Goal: Task Accomplishment & Management: Use online tool/utility

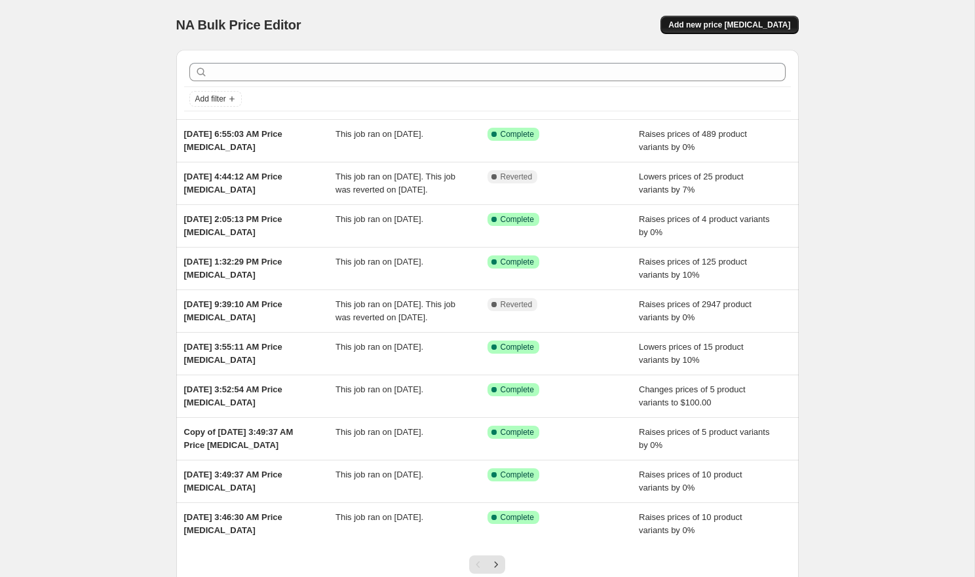
click at [727, 26] on span "Add new price [MEDICAL_DATA]" at bounding box center [729, 25] width 122 height 10
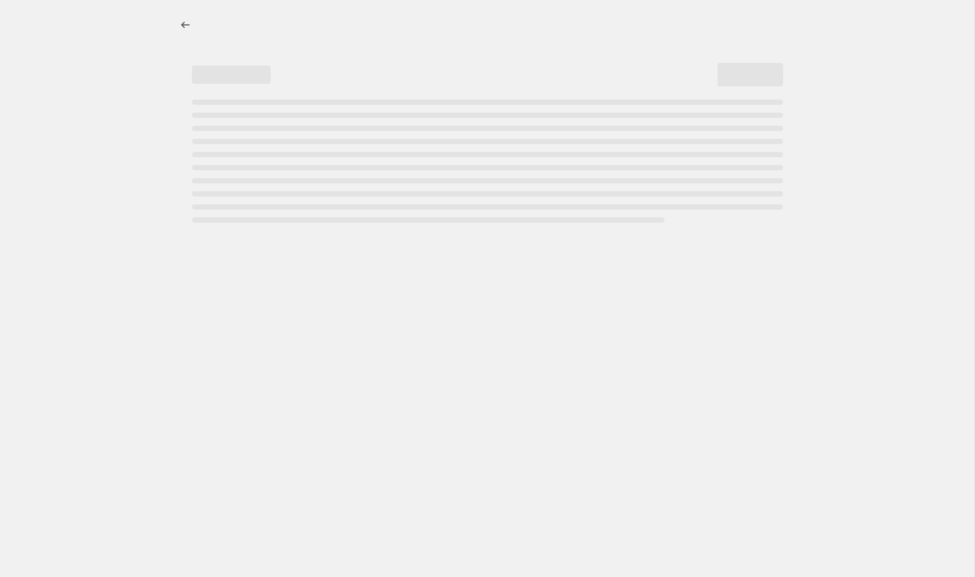
select select "percentage"
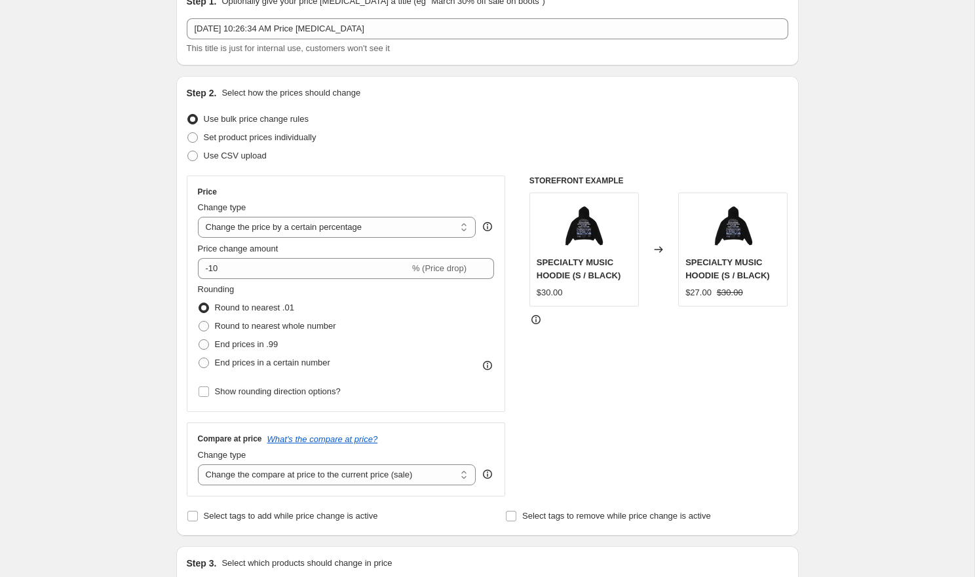
scroll to position [84, 0]
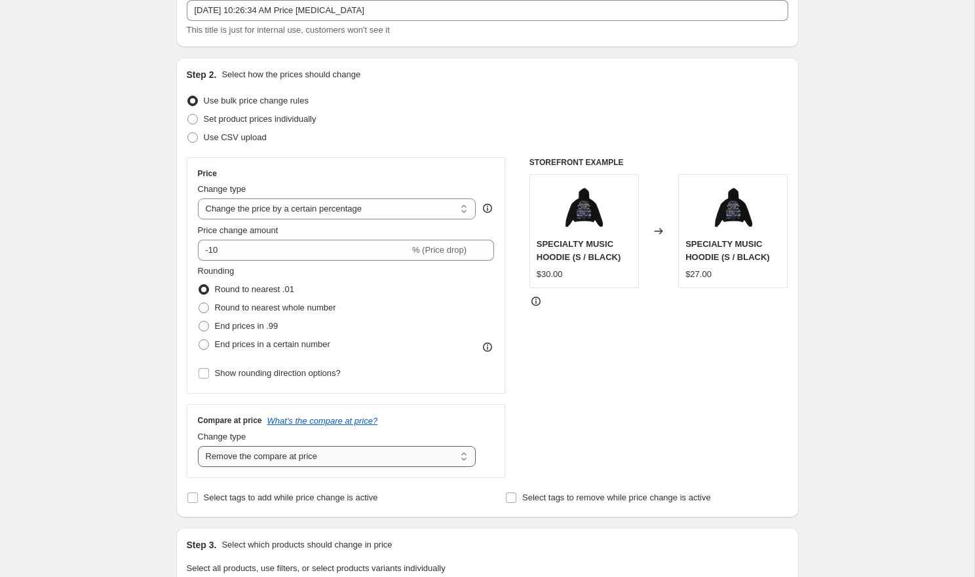
select select "ep"
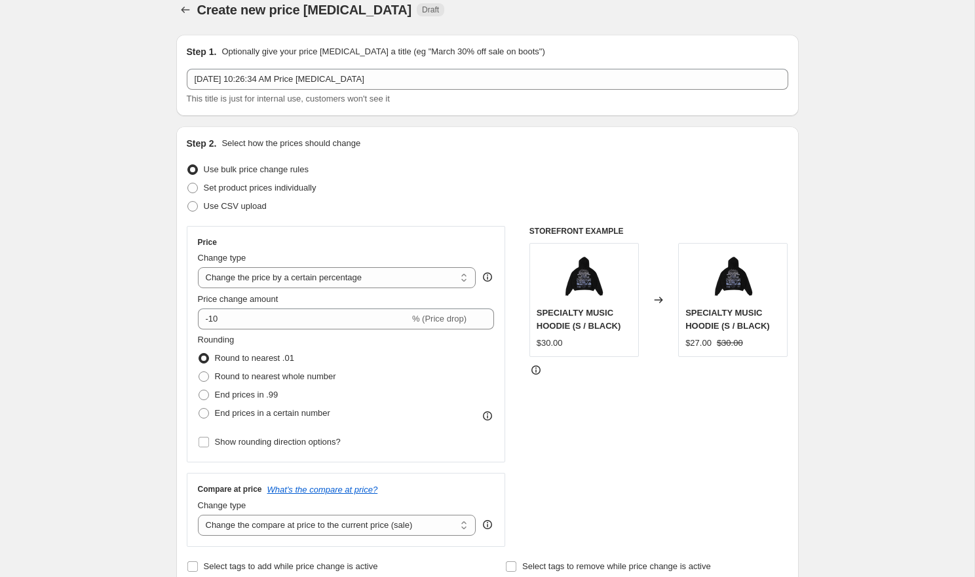
scroll to position [16, 0]
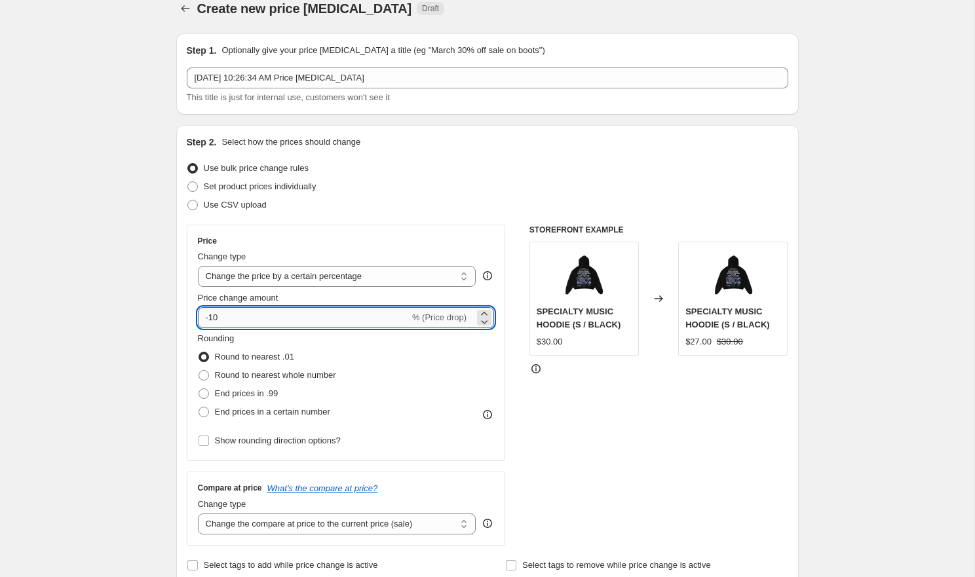
click at [236, 321] on input "-10" at bounding box center [304, 317] width 212 height 21
type input "-1"
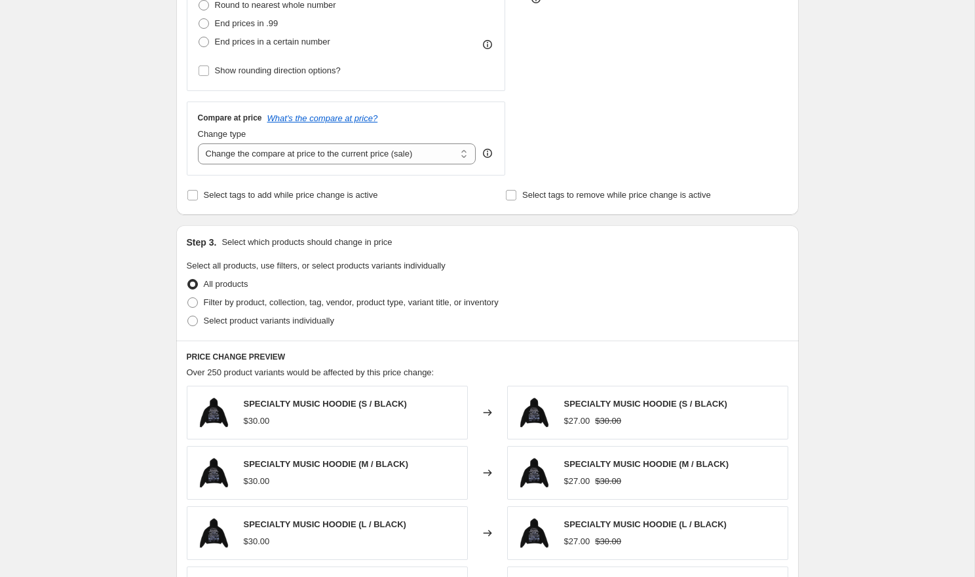
scroll to position [415, 0]
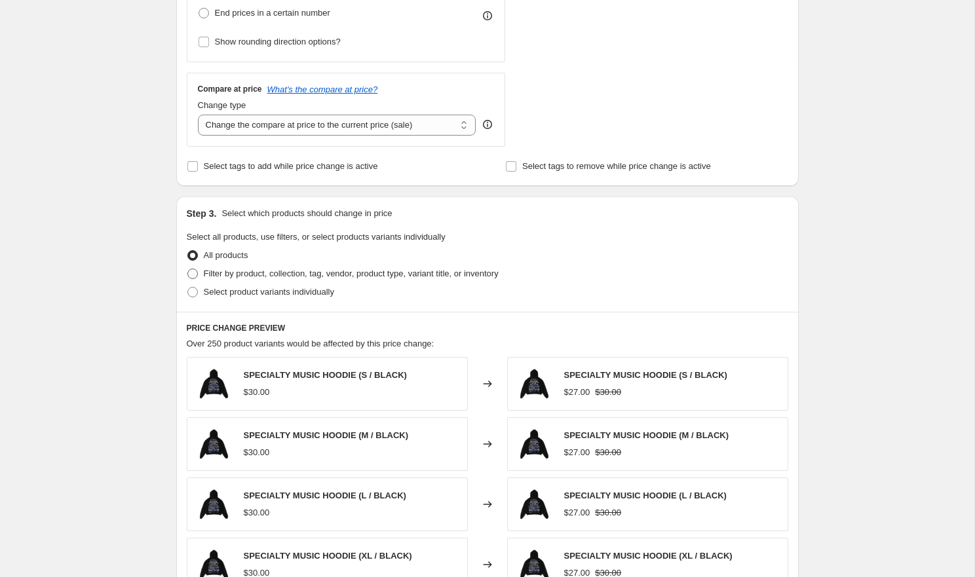
type input "-20"
click at [250, 278] on span "Filter by product, collection, tag, vendor, product type, variant title, or inv…" at bounding box center [351, 274] width 295 height 10
click at [188, 269] on input "Filter by product, collection, tag, vendor, product type, variant title, or inv…" at bounding box center [187, 269] width 1 height 1
radio input "true"
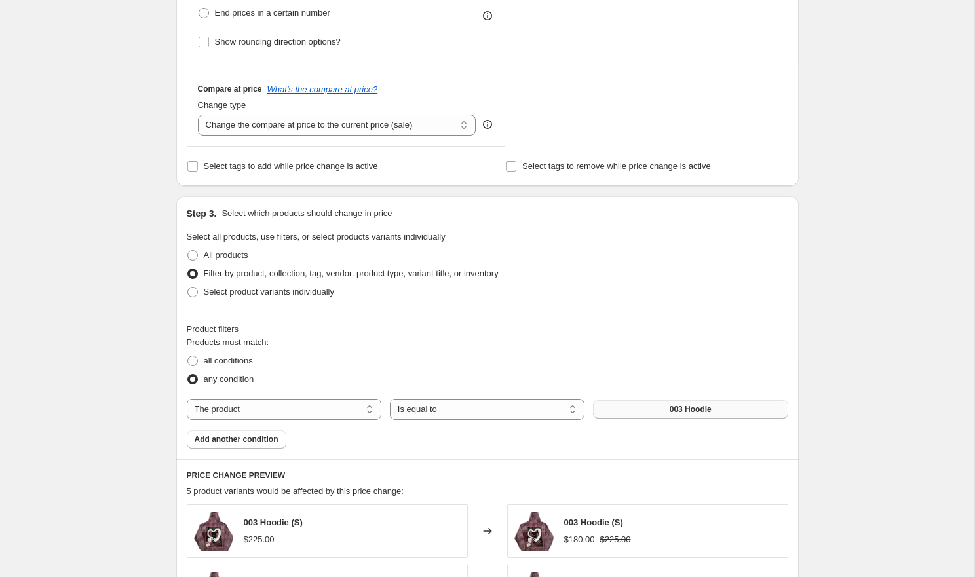
click at [619, 412] on button "003 Hoodie" at bounding box center [690, 409] width 195 height 18
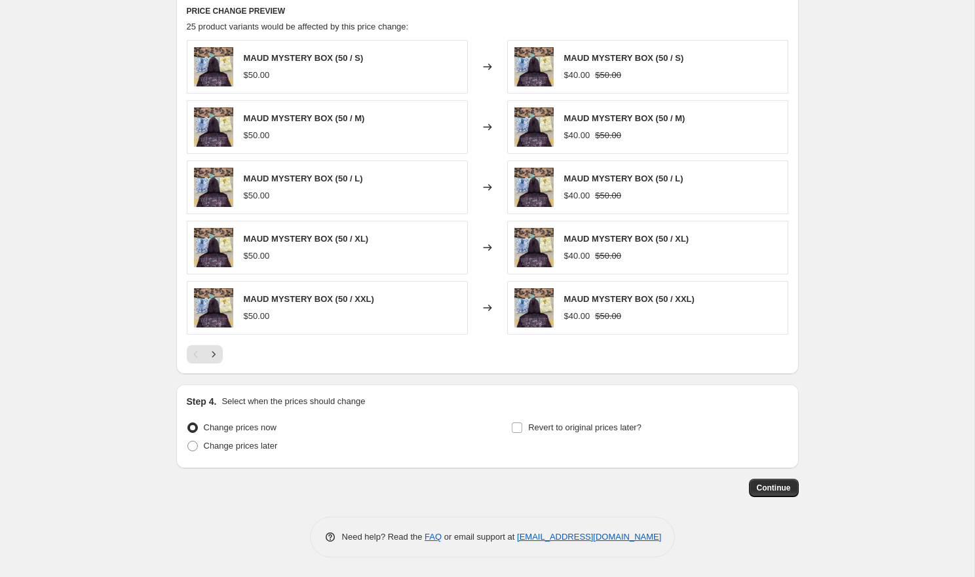
scroll to position [880, 0]
click at [760, 487] on span "Continue" at bounding box center [774, 488] width 34 height 10
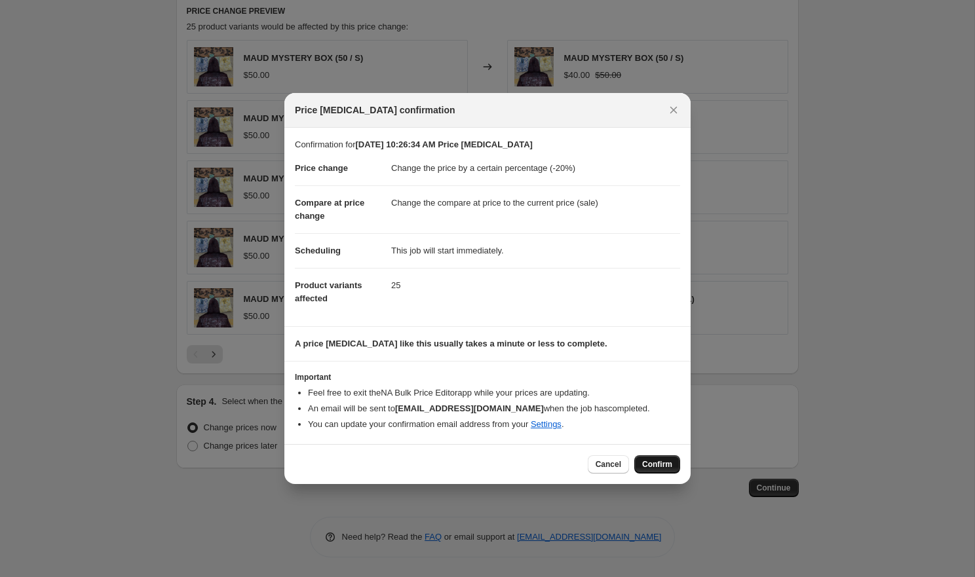
click at [645, 464] on span "Confirm" at bounding box center [657, 464] width 30 height 10
